Goal: Navigation & Orientation: Understand site structure

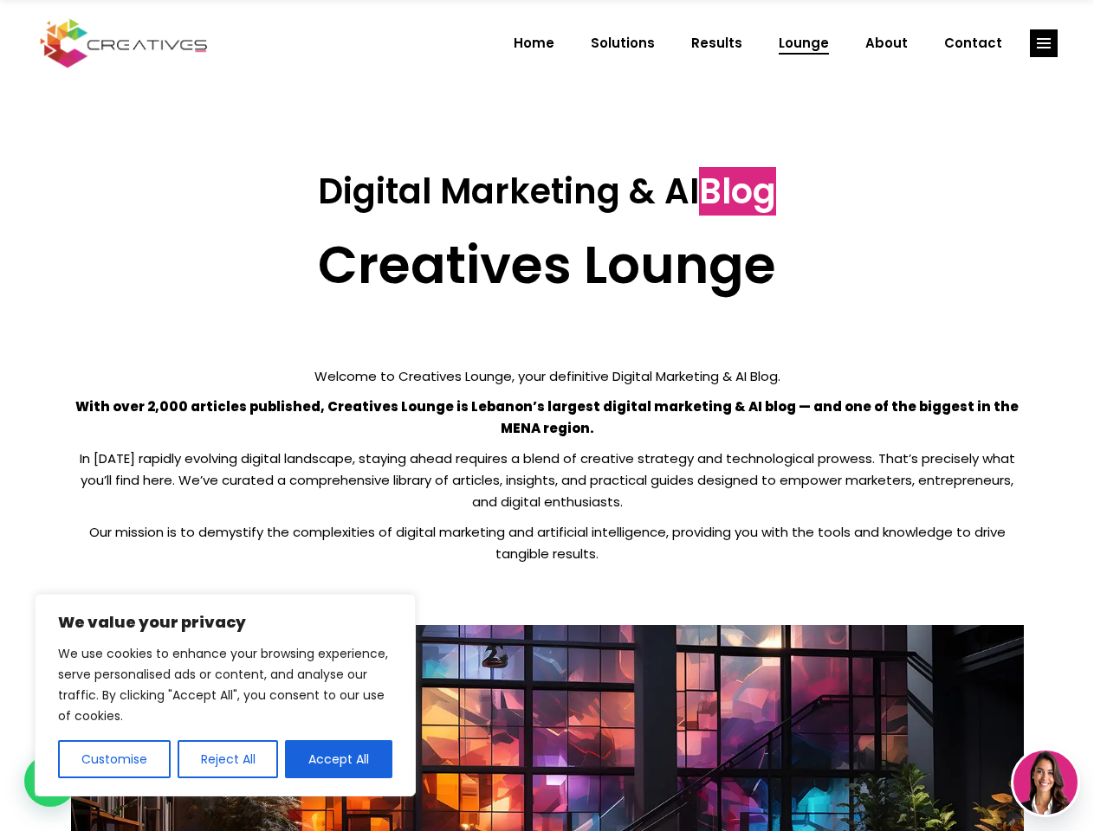
click at [546, 416] on p "With over 2,000 articles published, Creatives Lounge is Lebanon’s largest digit…" at bounding box center [547, 417] width 953 height 43
click at [113, 759] on button "Customise" at bounding box center [114, 759] width 113 height 38
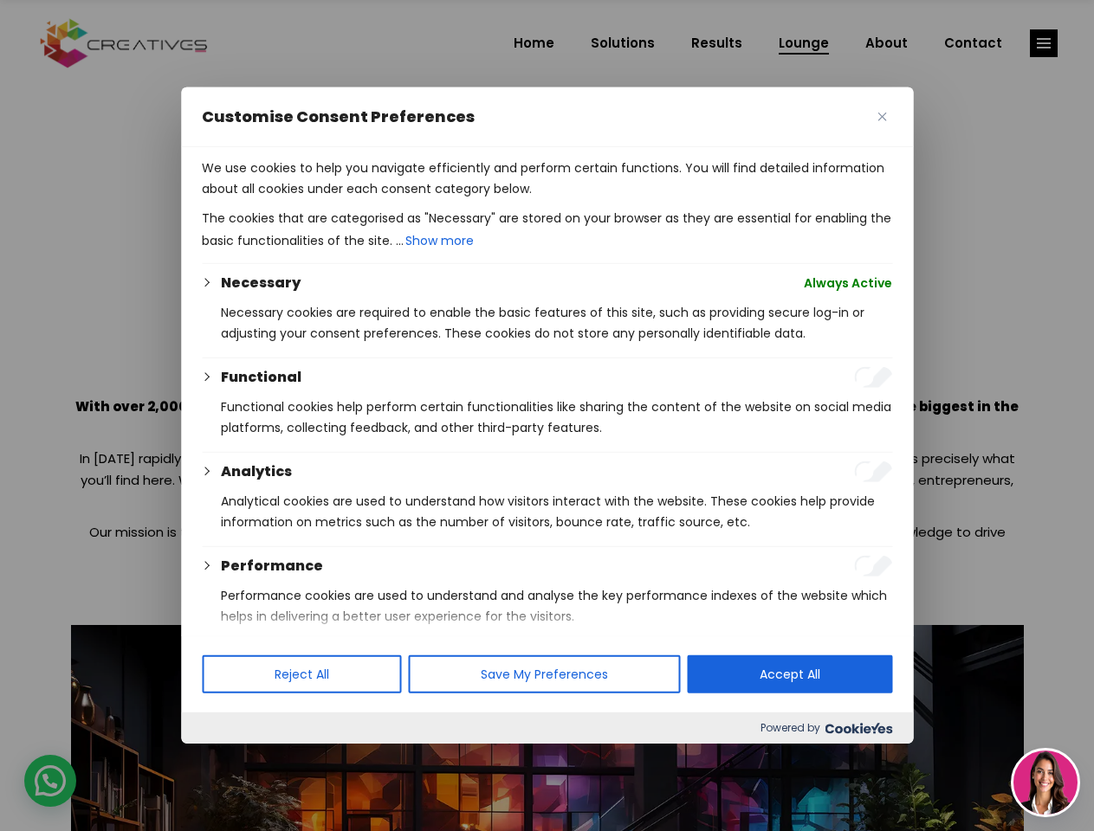
click at [227, 759] on div at bounding box center [547, 415] width 1094 height 831
click at [339, 199] on p "We use cookies to help you navigate efficiently and perform certain functions. …" at bounding box center [547, 179] width 690 height 42
click at [1043, 43] on div at bounding box center [547, 415] width 1094 height 831
click at [1045, 783] on img at bounding box center [1045, 783] width 64 height 64
